Goal: Transaction & Acquisition: Subscribe to service/newsletter

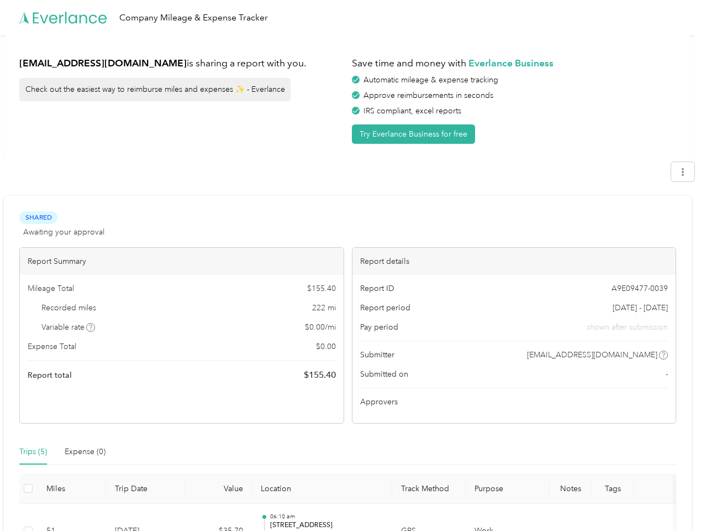
click at [353, 265] on div "Report details" at bounding box center [515, 261] width 324 height 27
click at [350, 18] on div "Company Mileage & Expense Tracker" at bounding box center [348, 17] width 696 height 35
click at [416, 134] on button "Try Everlance Business for free" at bounding box center [413, 133] width 123 height 19
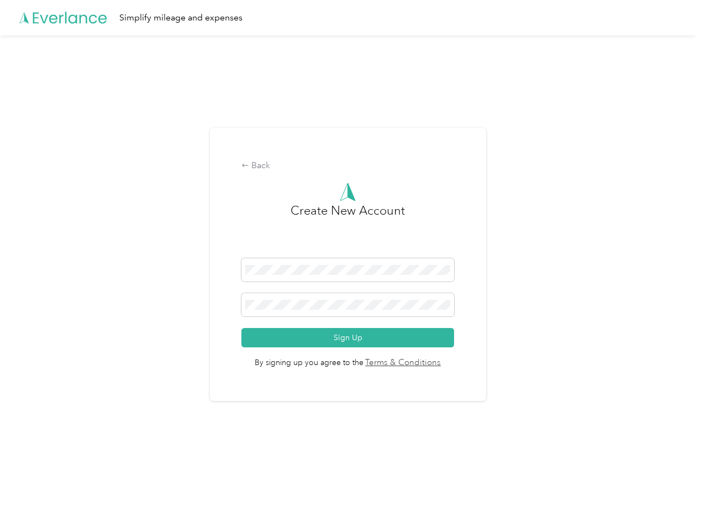
click at [91, 327] on div "Back Create New Account Sign Up By signing up you agree to the Terms & Conditio…" at bounding box center [348, 268] width 696 height 467
click at [436, 355] on span "By signing up you agree to the Terms & Conditions" at bounding box center [348, 358] width 213 height 22
click at [33, 452] on div "Back Create New Account Sign Up By signing up you agree to the Terms & Conditio…" at bounding box center [348, 268] width 696 height 467
click at [85, 452] on div "Back Create New Account Sign Up By signing up you agree to the Terms & Conditio…" at bounding box center [348, 268] width 696 height 467
click at [28, 488] on div "Back Create New Account Sign Up By signing up you agree to the Terms & Conditio…" at bounding box center [348, 268] width 696 height 467
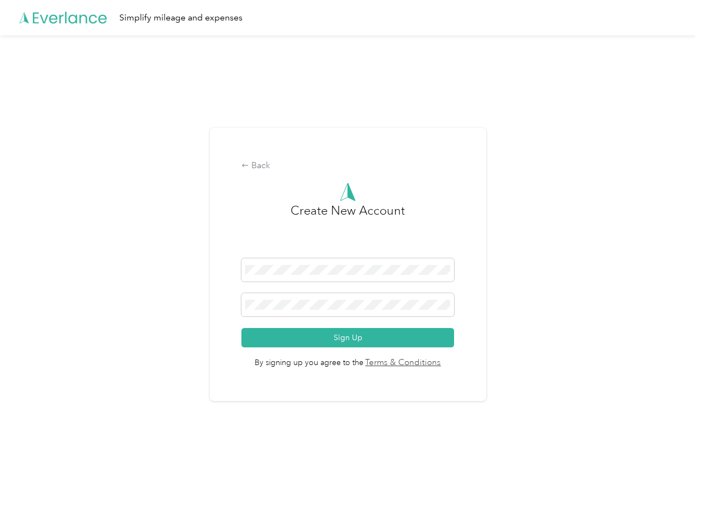
click at [342, 517] on html "Simplify mileage and expenses Back Create New Account Sign Up By signing up you…" at bounding box center [348, 265] width 696 height 531
